Goal: Task Accomplishment & Management: Manage account settings

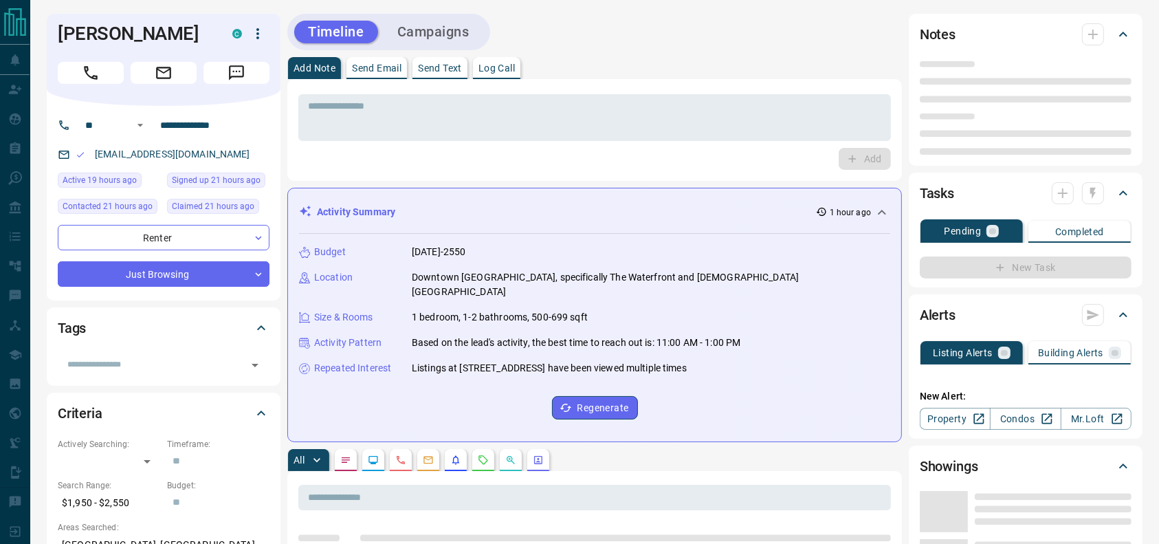
click at [265, 41] on icon "button" at bounding box center [257, 33] width 16 height 16
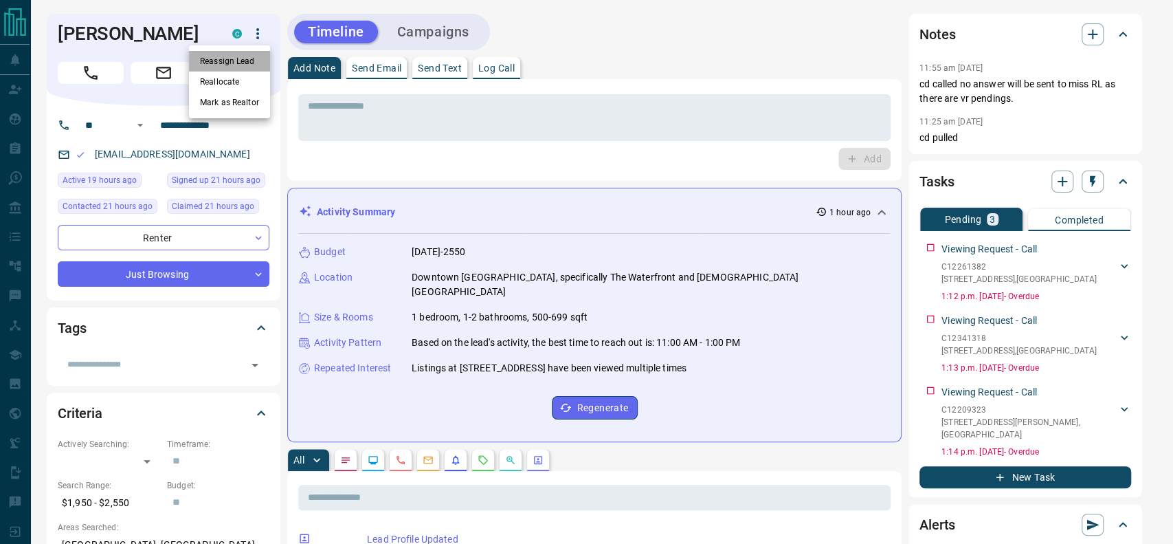
click at [228, 63] on li "Reassign Lead" at bounding box center [229, 61] width 81 height 21
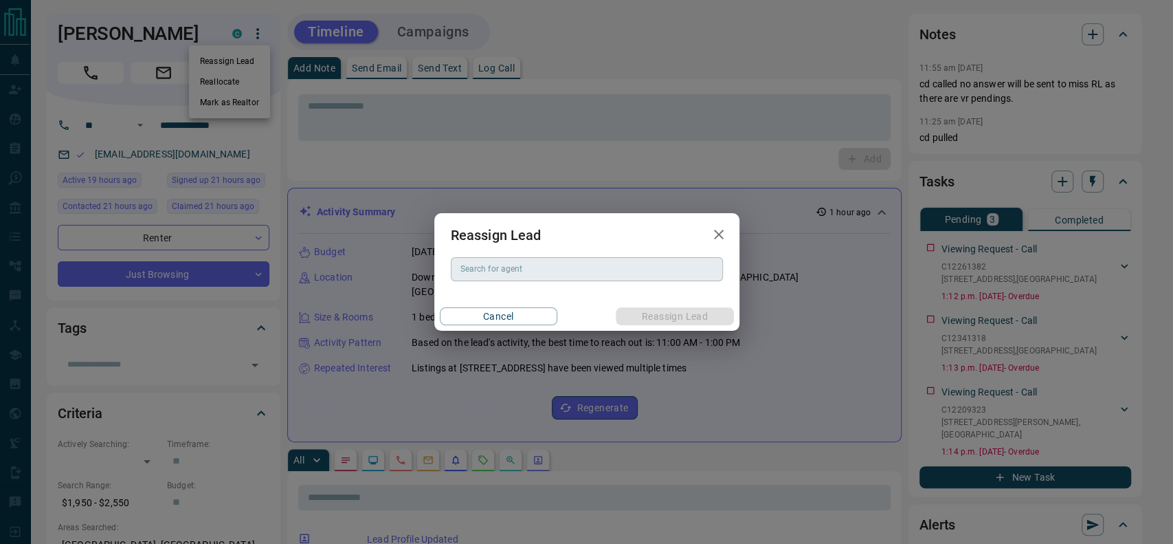
click at [522, 275] on div "Search for agent" at bounding box center [587, 268] width 272 height 23
click at [509, 292] on li "Rachel Litvinenko" at bounding box center [586, 297] width 272 height 21
type input "**********"
click at [605, 309] on div "Cancel Reassign Lead" at bounding box center [586, 316] width 305 height 29
click at [625, 315] on button "Reassign Lead" at bounding box center [675, 316] width 118 height 18
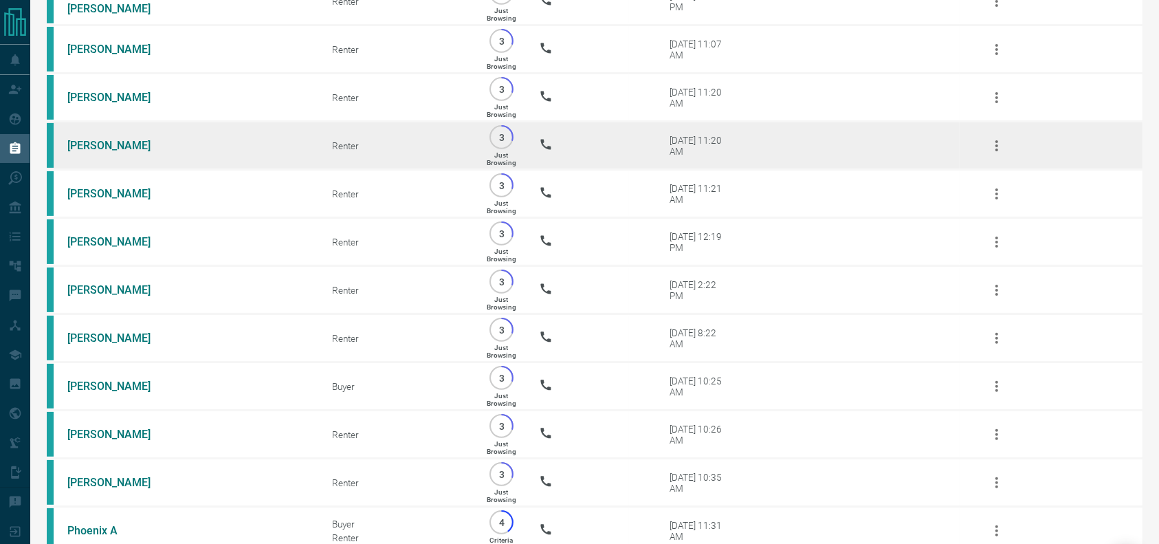
scroll to position [357, 0]
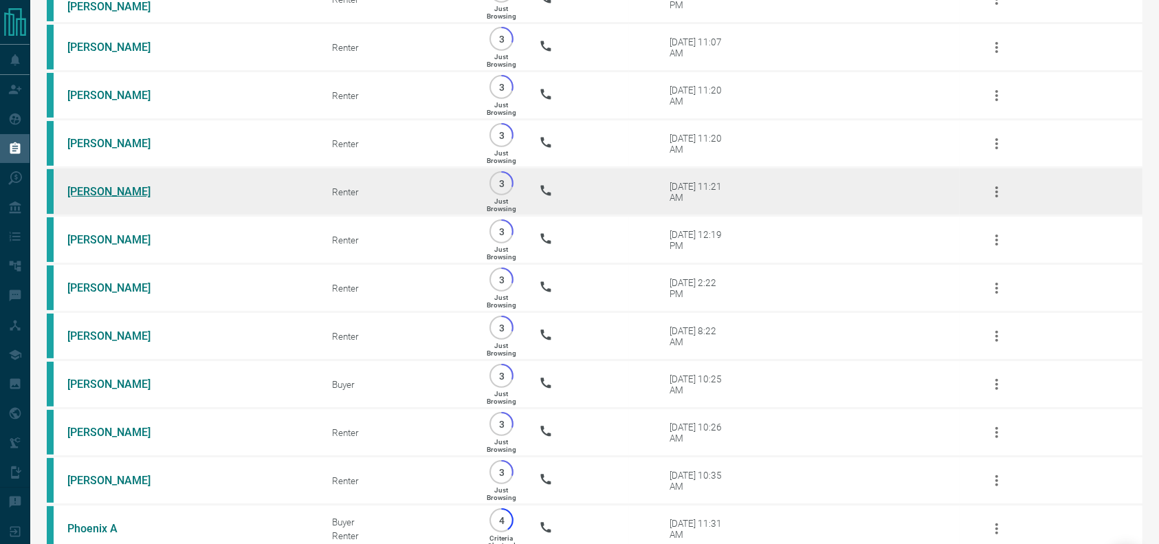
click at [138, 198] on link "Mariana Cifuentes" at bounding box center [118, 191] width 103 height 13
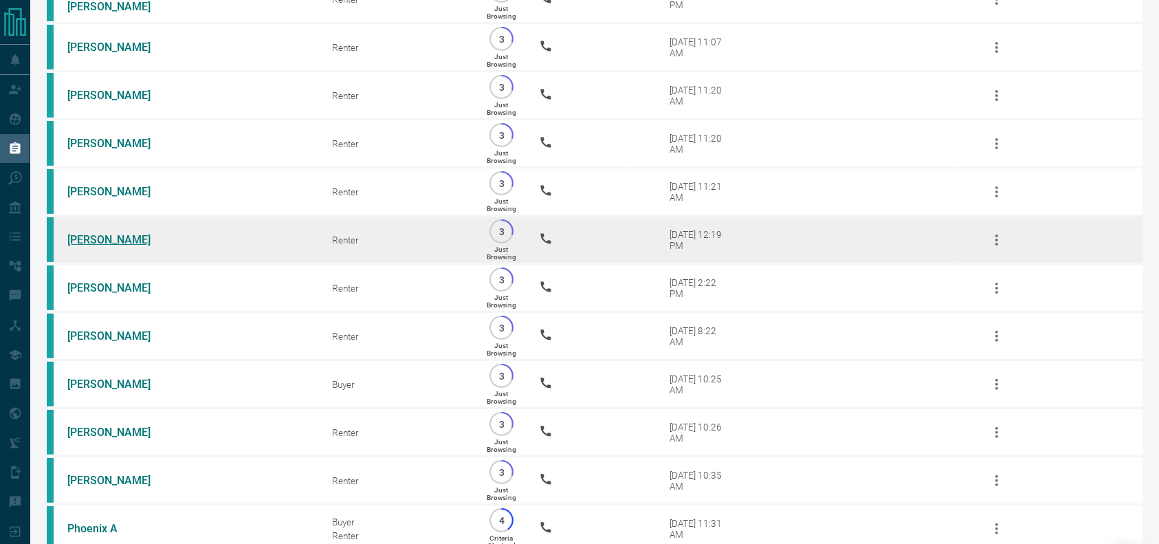
click at [101, 246] on link "Luca Bellisario" at bounding box center [118, 239] width 103 height 13
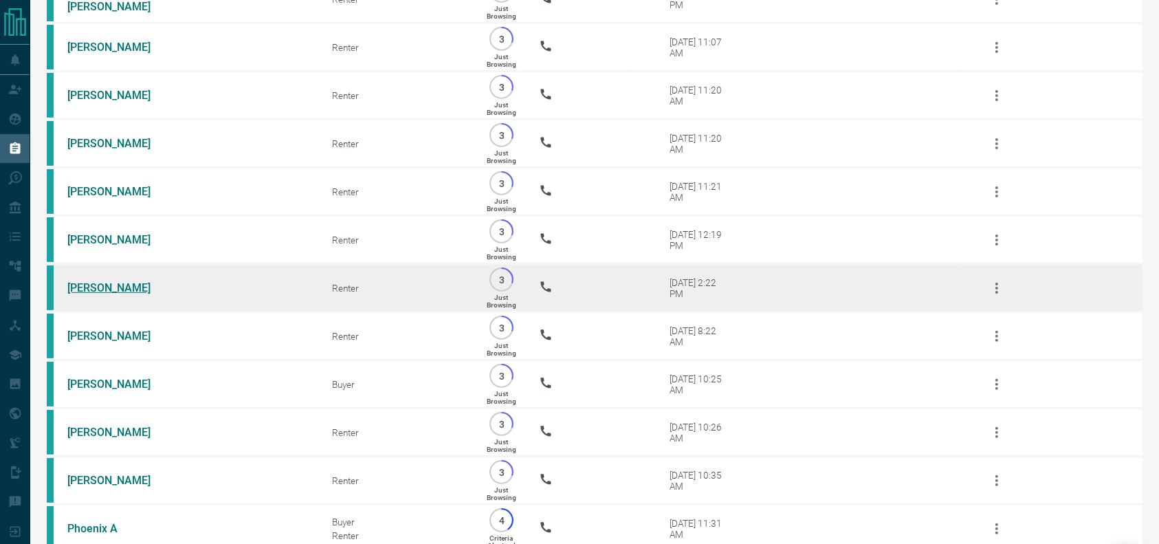
click at [88, 294] on link "Tanvi Bhandari" at bounding box center [118, 287] width 103 height 13
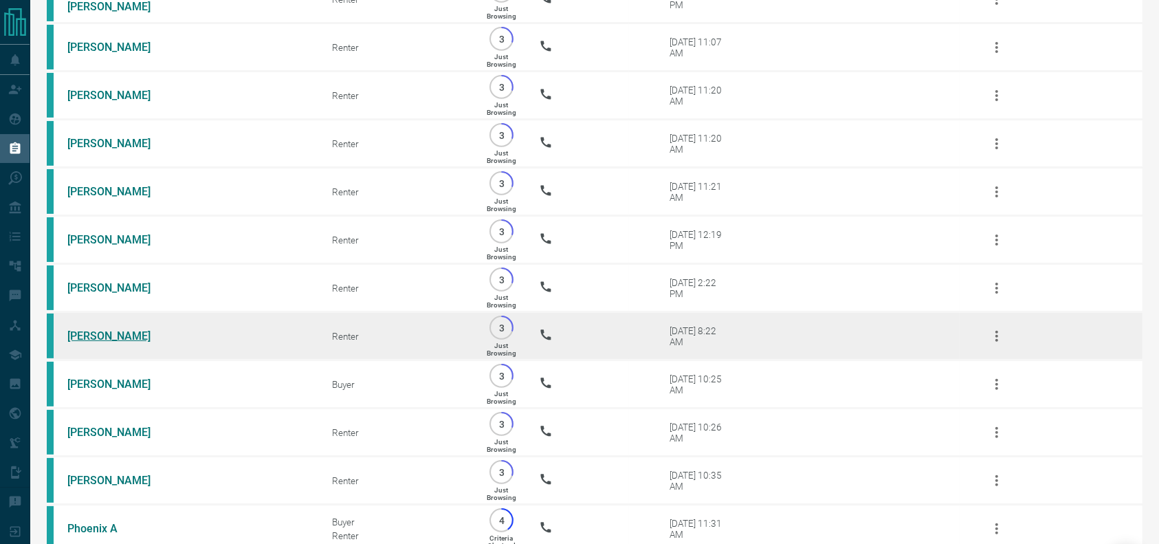
click at [111, 342] on link "Selma Djulbic" at bounding box center [118, 335] width 103 height 13
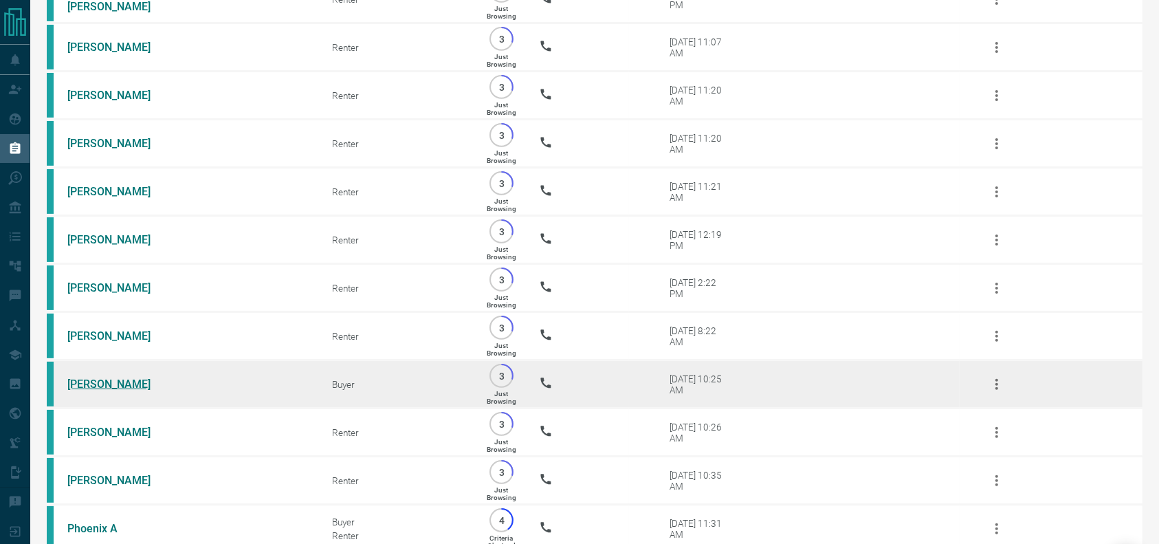
click at [103, 390] on link "Luke Kastelic" at bounding box center [118, 383] width 103 height 13
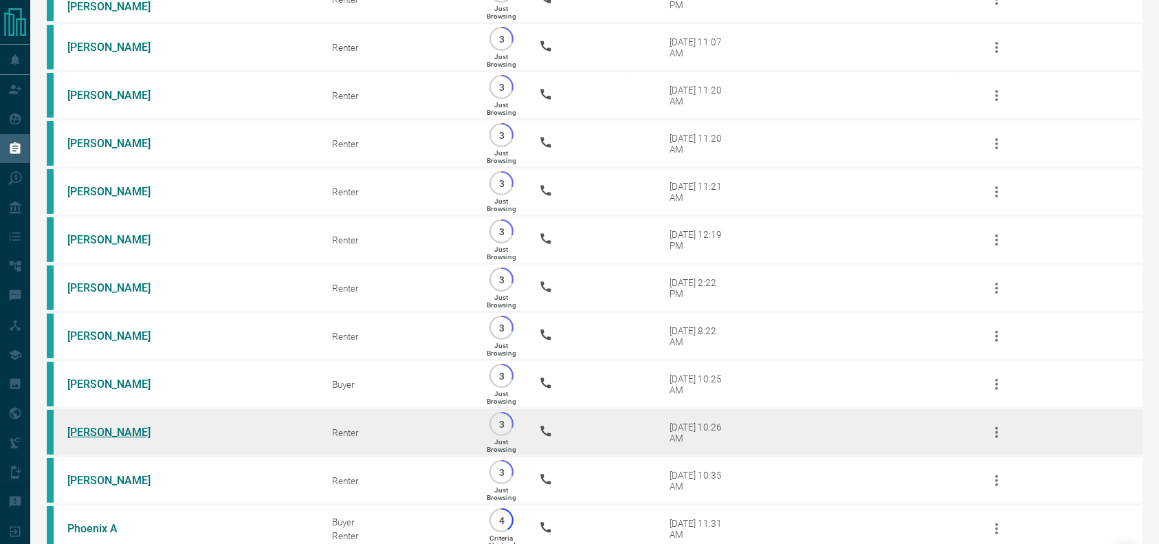
click at [88, 438] on link "Nour Alashi" at bounding box center [118, 431] width 103 height 13
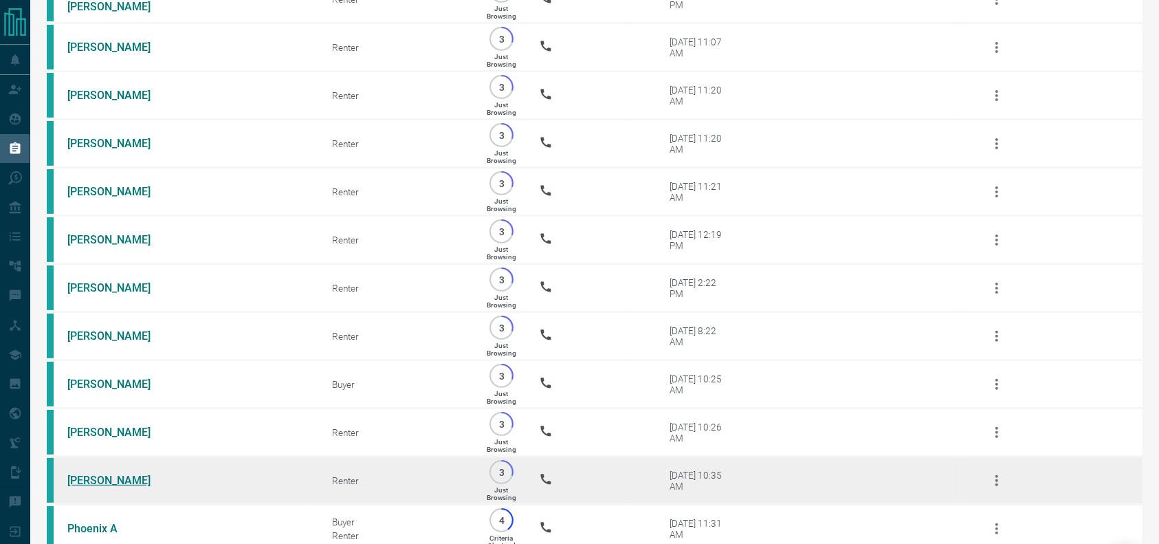
click at [89, 487] on link "Payton Wheatley" at bounding box center [118, 480] width 103 height 13
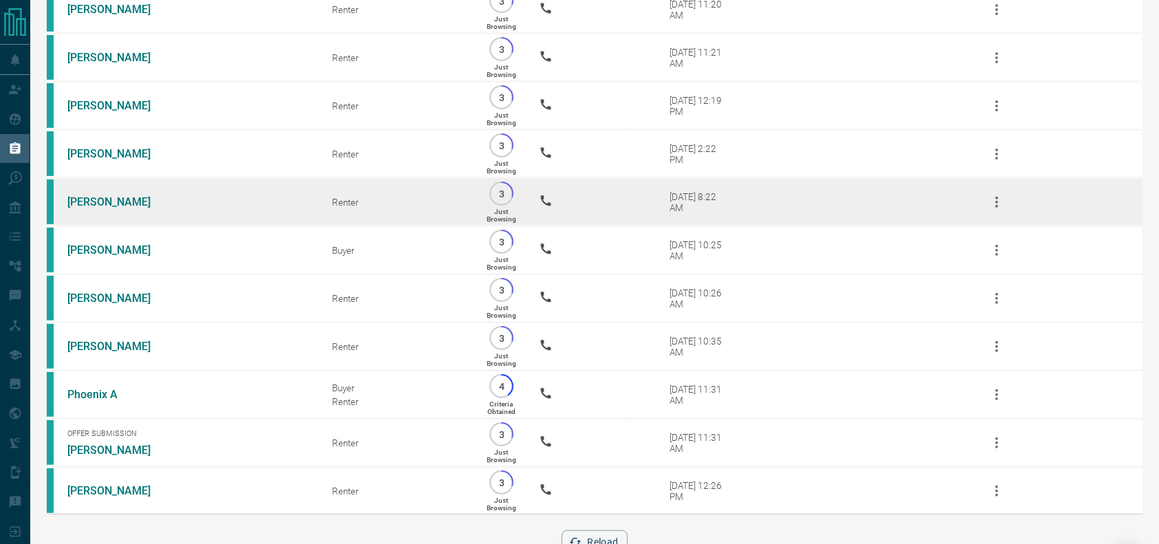
scroll to position [500, 0]
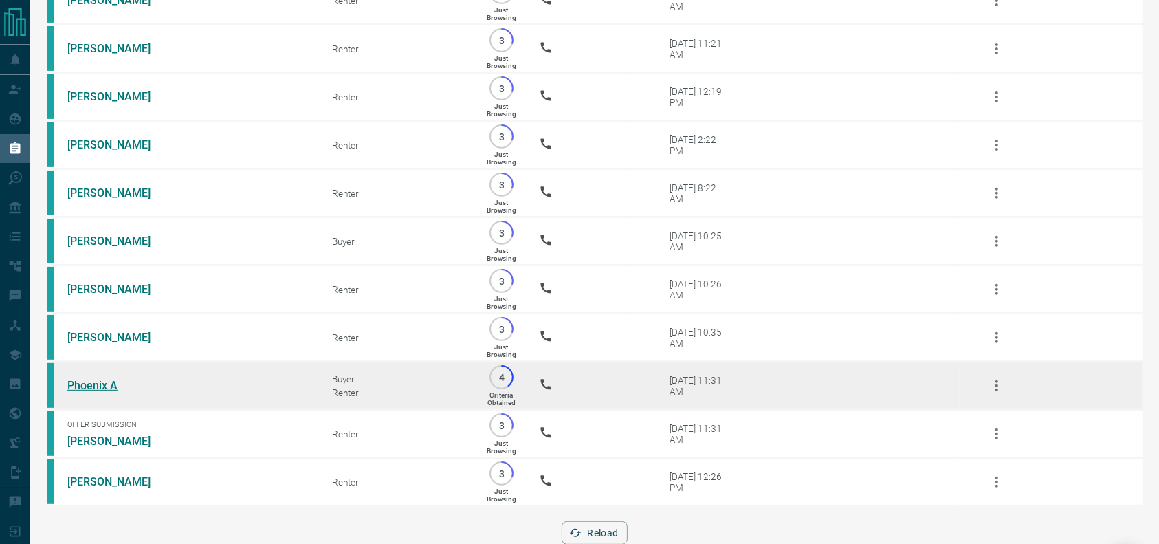
click at [96, 392] on link "Phoenix A" at bounding box center [118, 385] width 103 height 13
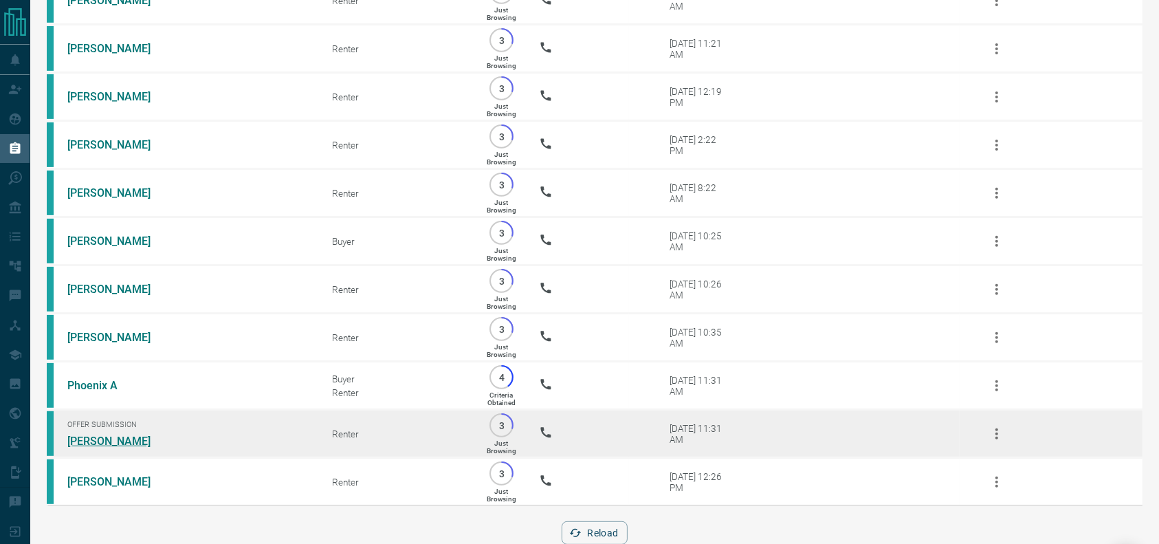
click at [102, 447] on link "Sophie Jones" at bounding box center [118, 440] width 103 height 13
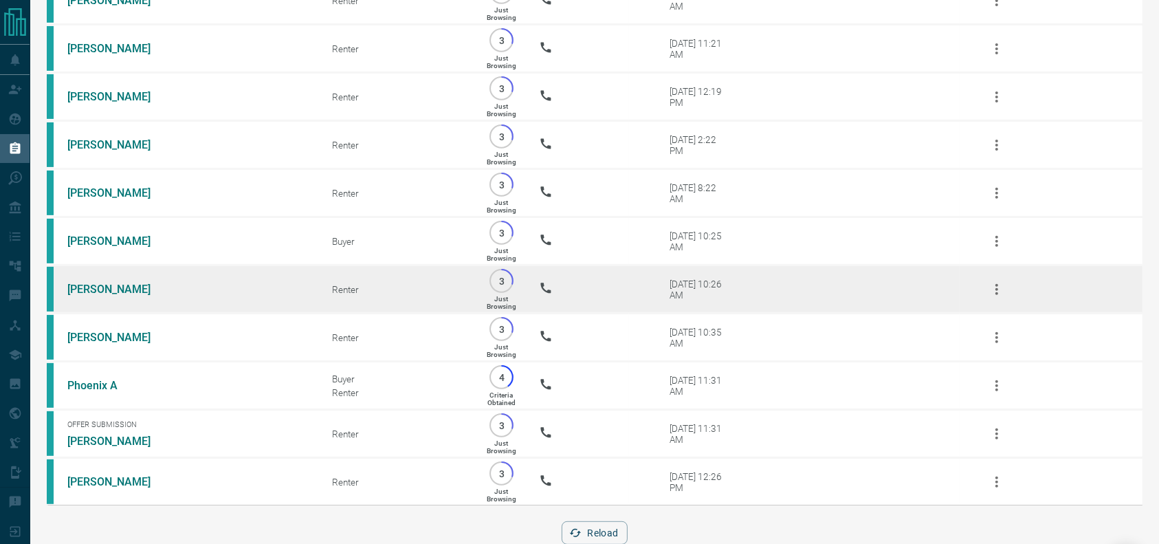
scroll to position [566, 0]
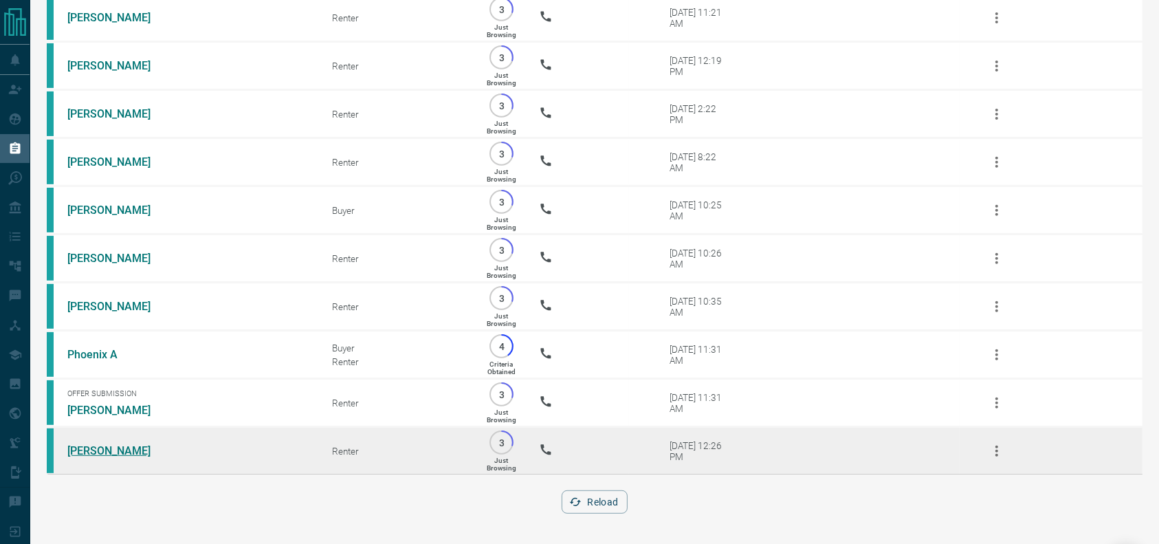
click at [115, 445] on link "Jasmine Farthing" at bounding box center [118, 450] width 103 height 13
